Goal: Task Accomplishment & Management: Use online tool/utility

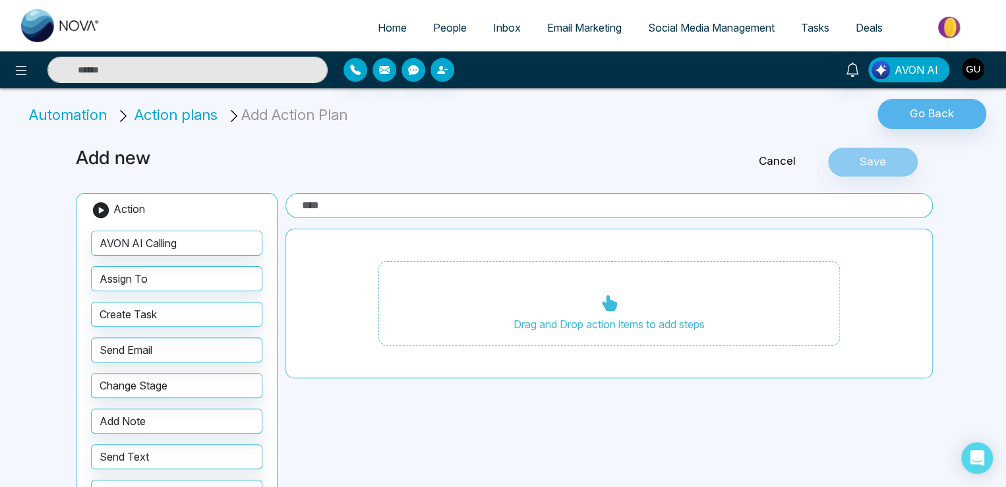
click at [912, 64] on span "AVON AI" at bounding box center [916, 70] width 44 height 16
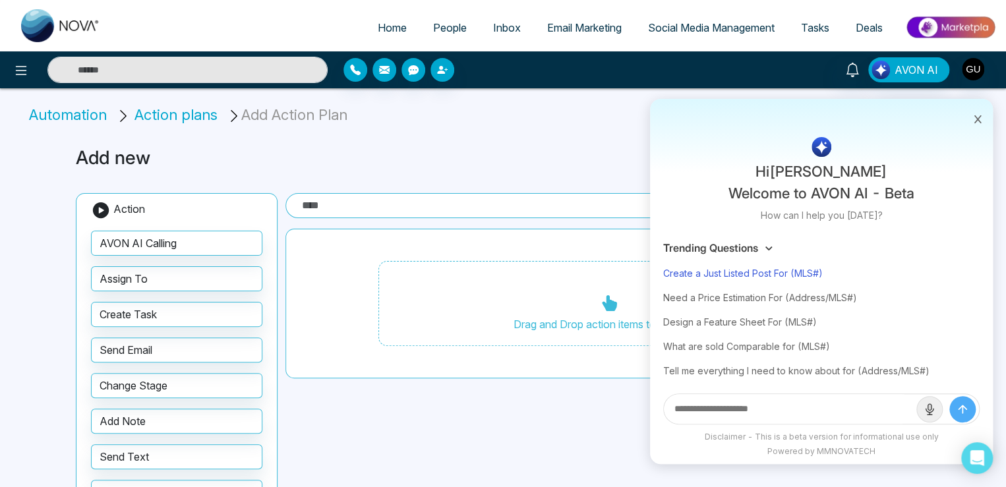
click at [812, 274] on div "Create a Just Listed Post For (MLS#)" at bounding box center [821, 273] width 316 height 24
type input "**********"
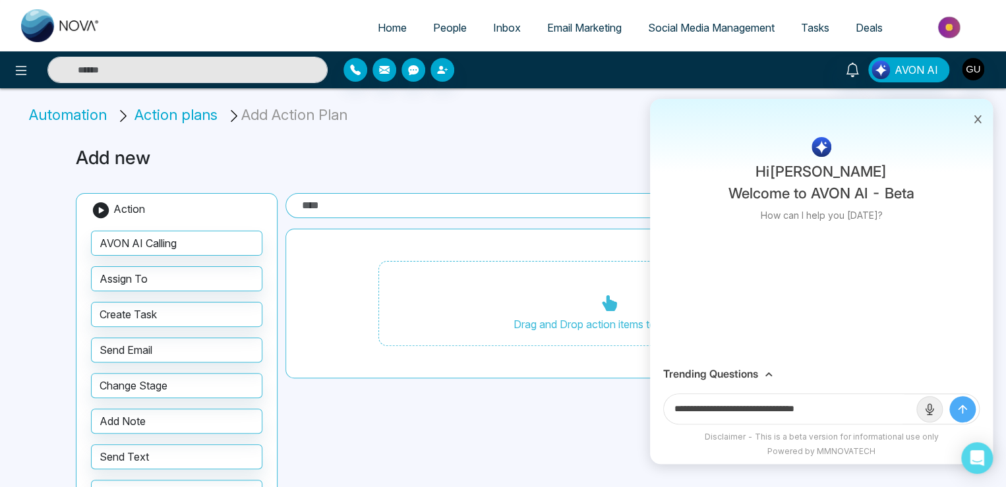
click at [832, 407] on input "**********" at bounding box center [790, 409] width 252 height 30
click at [699, 28] on span "Social Media Management" at bounding box center [711, 27] width 127 height 13
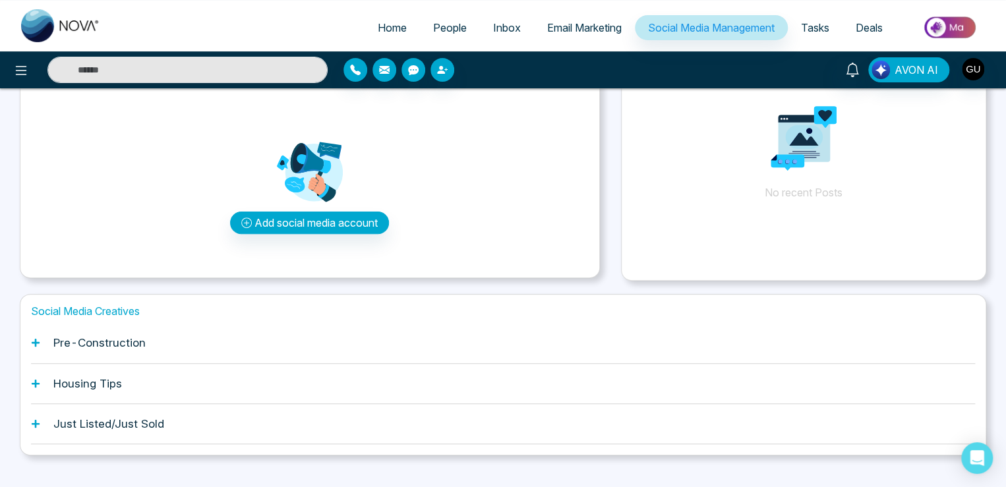
scroll to position [118, 0]
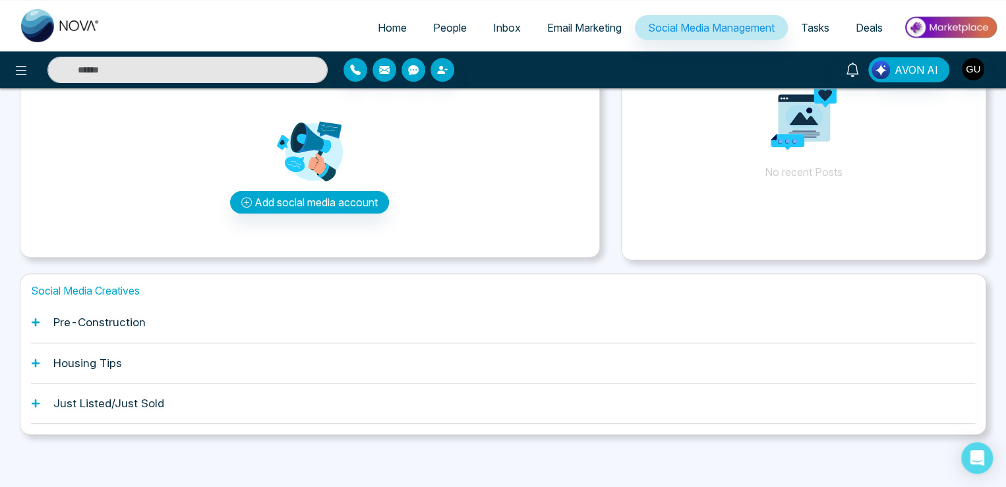
click at [584, 32] on span "Email Marketing" at bounding box center [584, 27] width 74 height 13
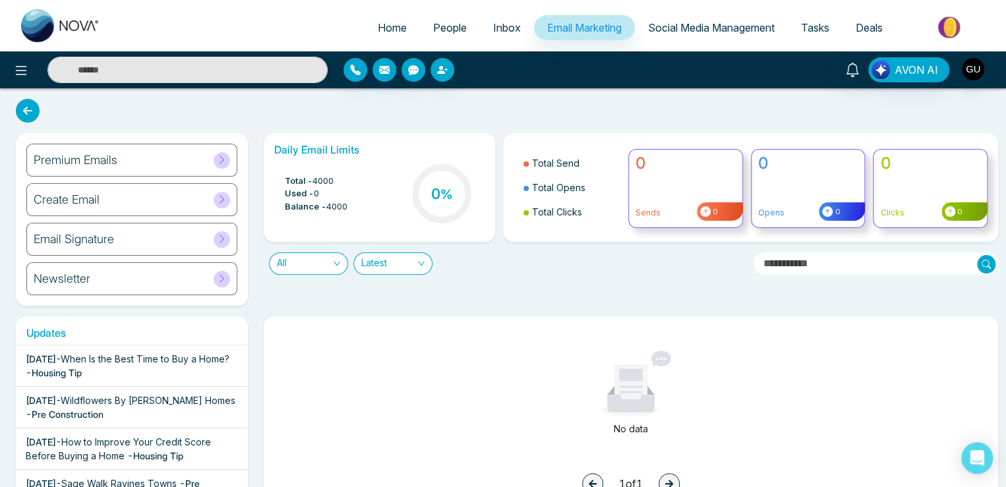
click at [699, 20] on link "Social Media Management" at bounding box center [711, 27] width 153 height 25
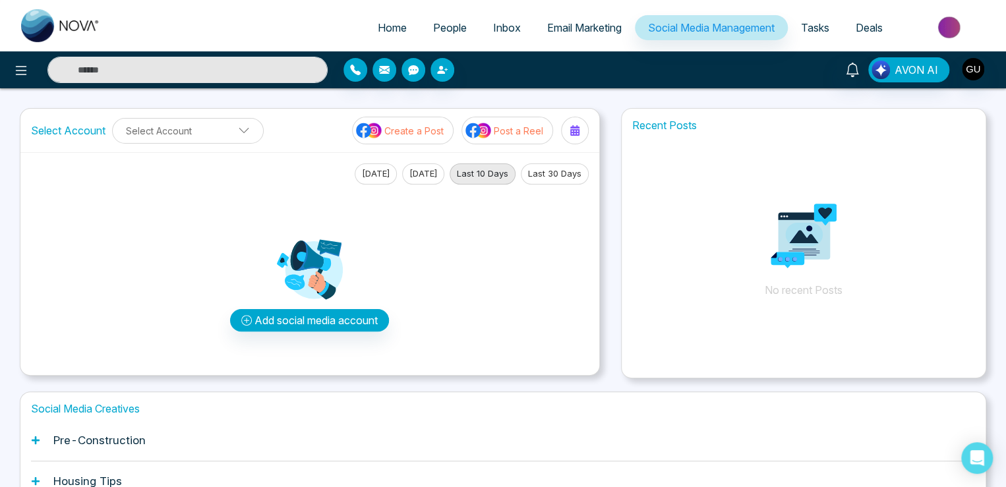
click at [506, 125] on p "Post a Reel" at bounding box center [518, 131] width 49 height 14
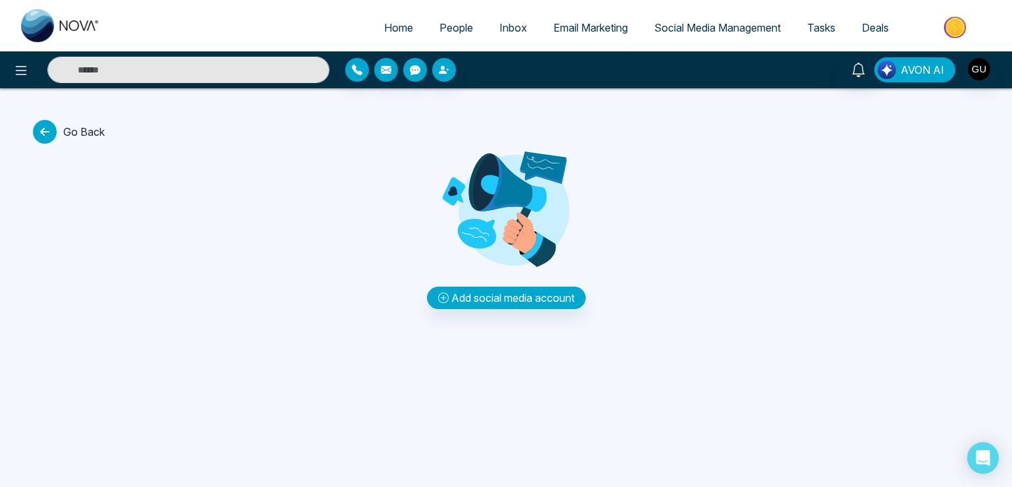
click at [919, 73] on span "AVON AI" at bounding box center [923, 70] width 44 height 16
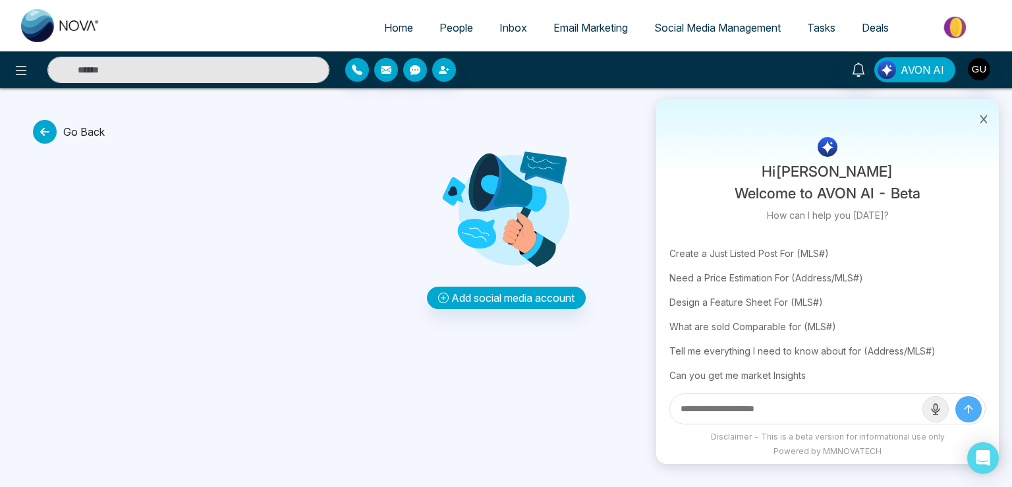
scroll to position [75, 0]
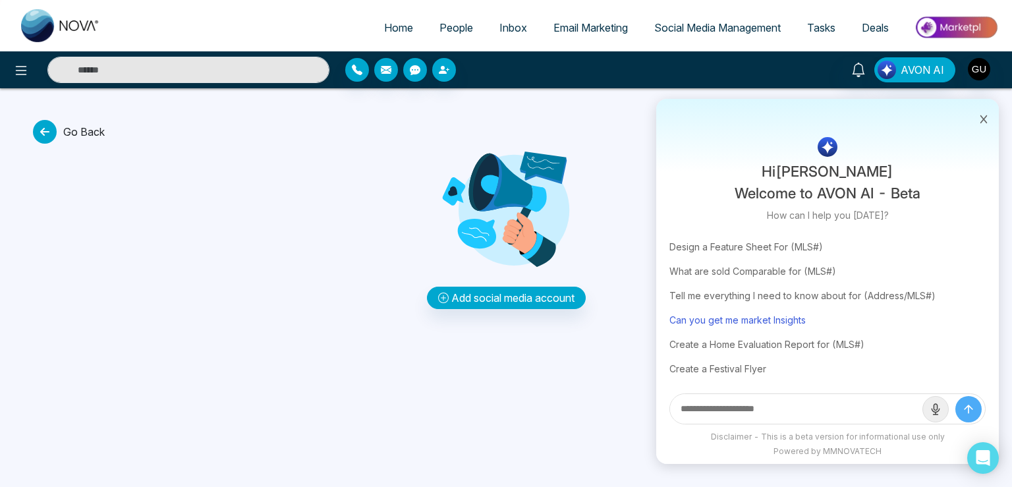
click at [778, 316] on div "Can you get me market Insights" at bounding box center [828, 320] width 316 height 24
type input "**********"
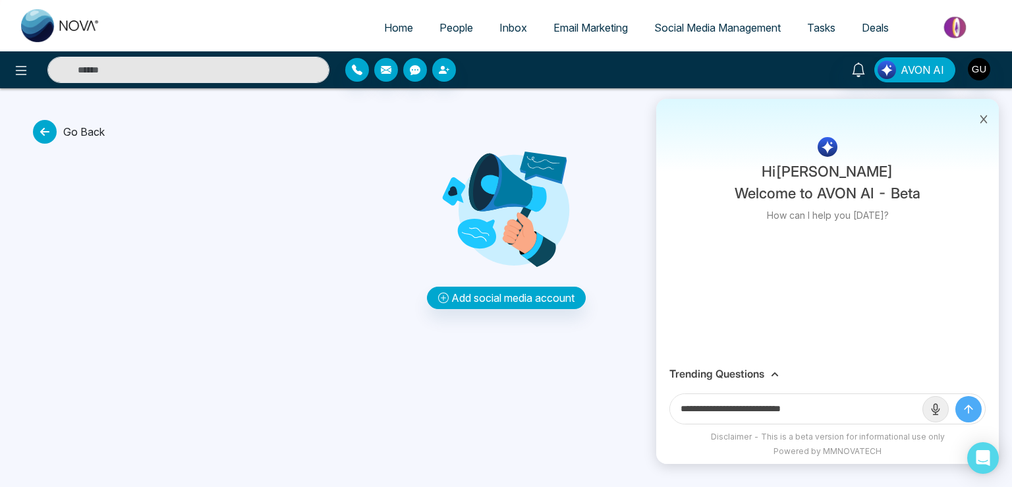
click at [971, 412] on icon "submit" at bounding box center [968, 409] width 13 height 13
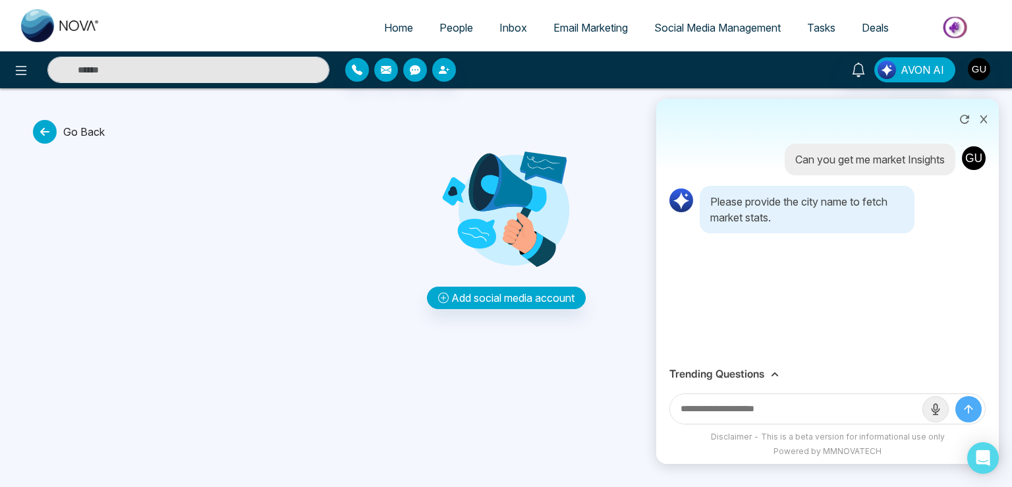
click at [788, 407] on input "text" at bounding box center [796, 409] width 252 height 30
type input "*******"
click at [956, 396] on button "submit" at bounding box center [969, 409] width 26 height 26
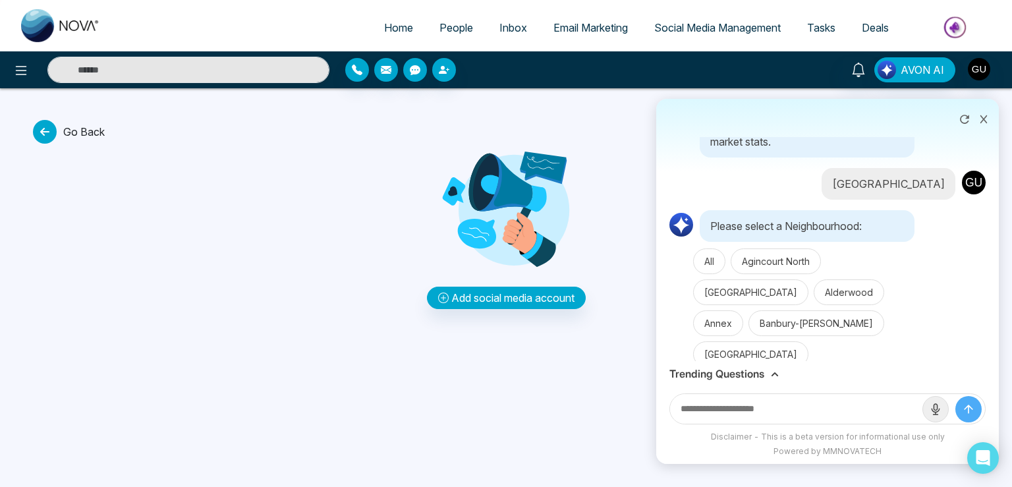
scroll to position [98, 0]
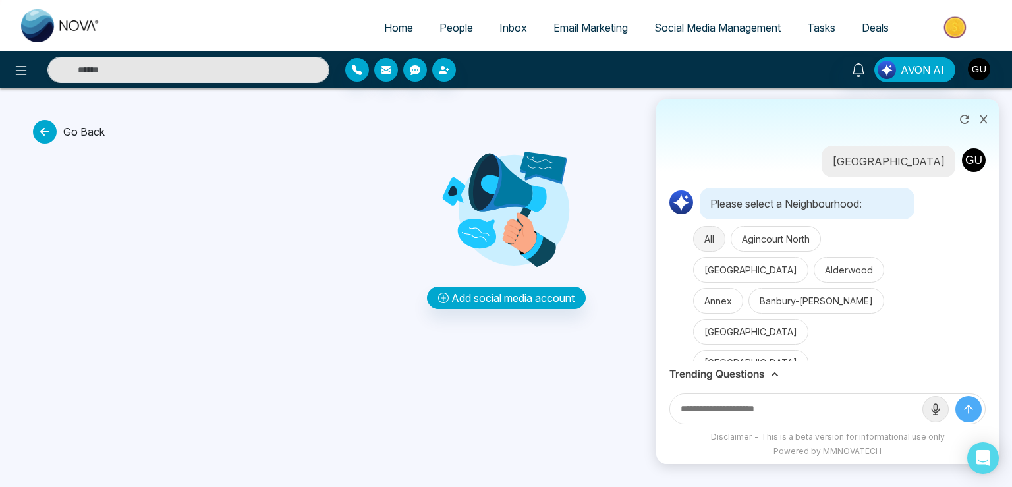
click at [701, 243] on button "All" at bounding box center [709, 239] width 32 height 26
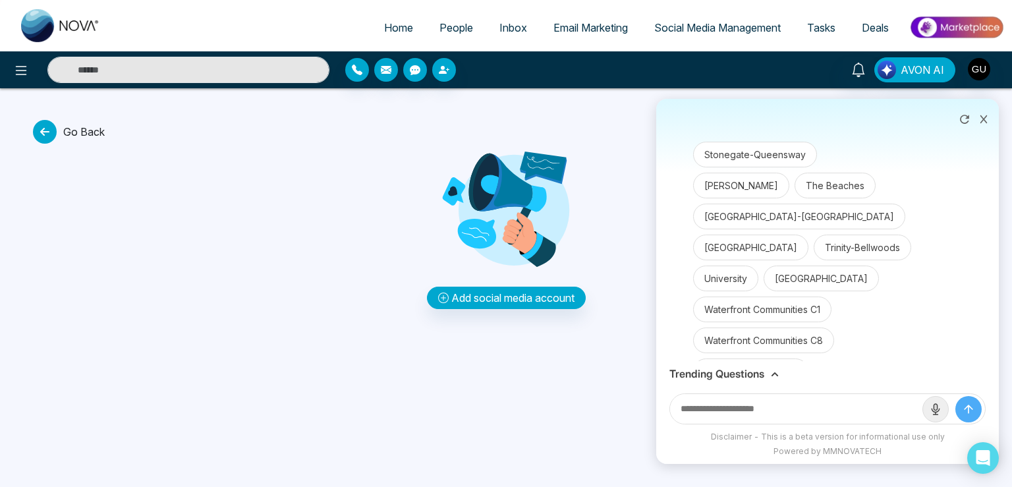
scroll to position [3003, 0]
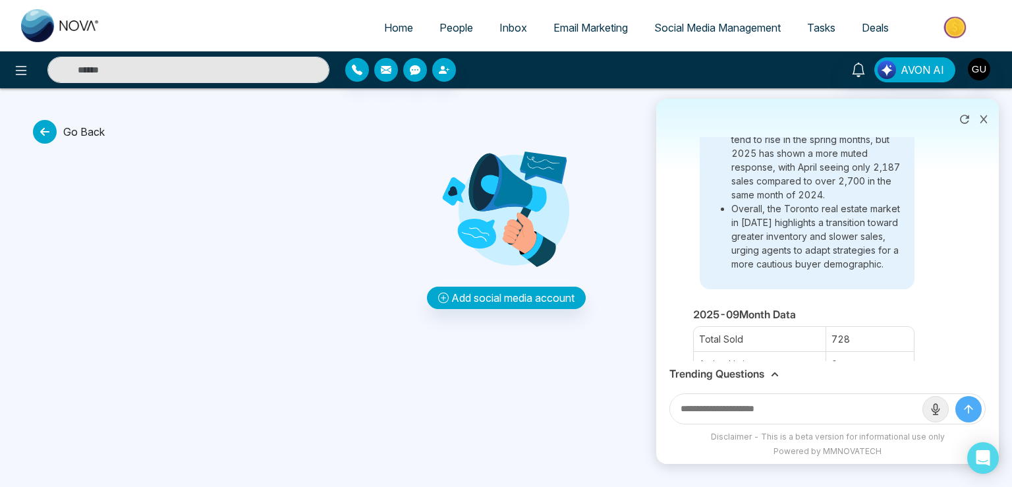
scroll to position [4789, 0]
